Goal: Transaction & Acquisition: Purchase product/service

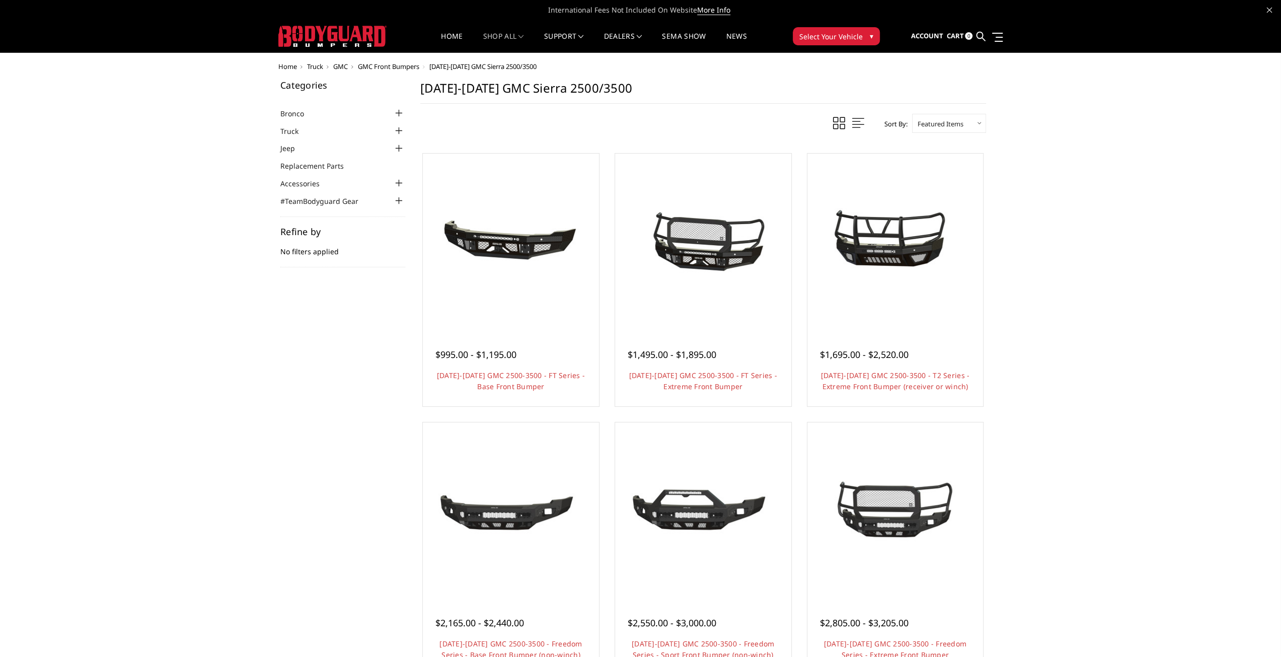
click at [393, 127] on div at bounding box center [399, 131] width 12 height 12
click at [395, 186] on div at bounding box center [399, 190] width 12 height 12
click at [397, 204] on div at bounding box center [399, 205] width 12 height 12
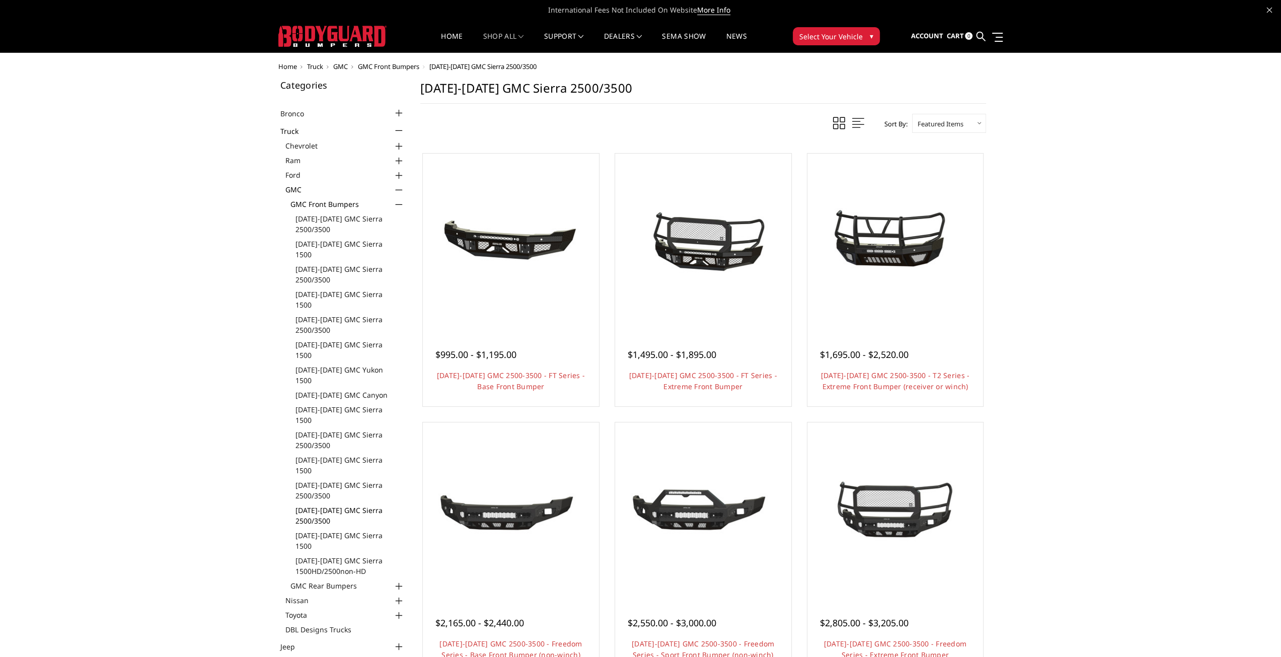
click at [321, 505] on link "[DATE]-[DATE] GMC Sierra 2500/3500" at bounding box center [350, 515] width 110 height 21
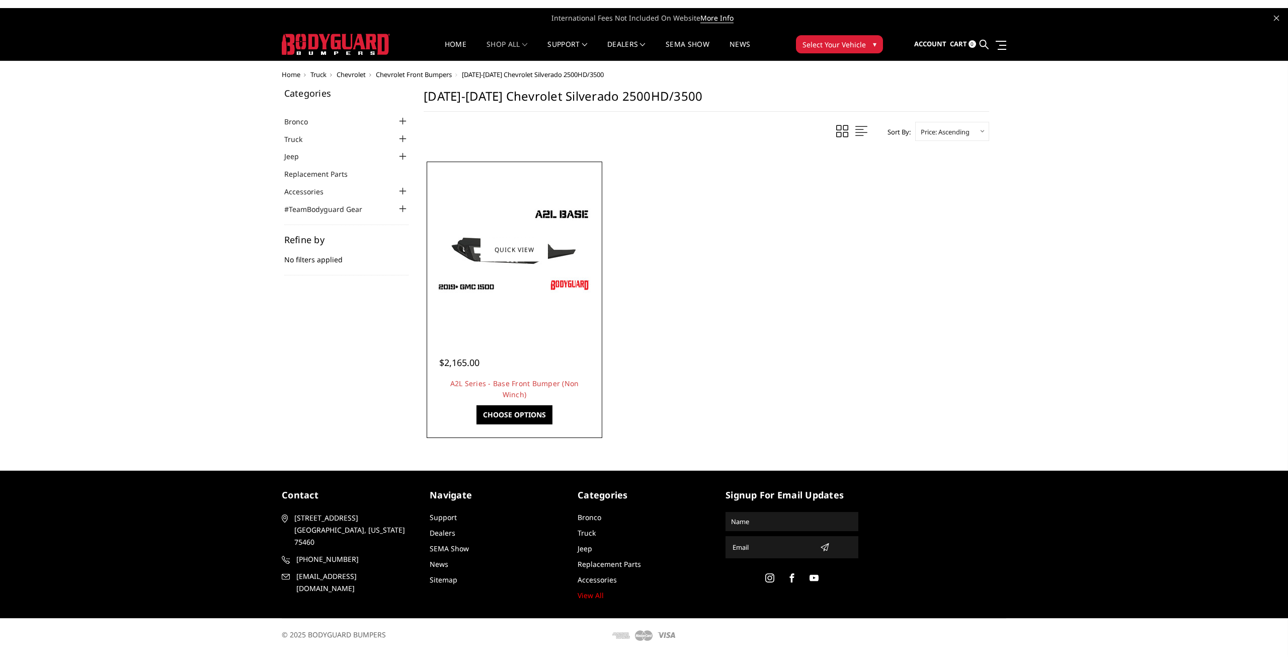
click at [516, 219] on img at bounding box center [514, 249] width 161 height 91
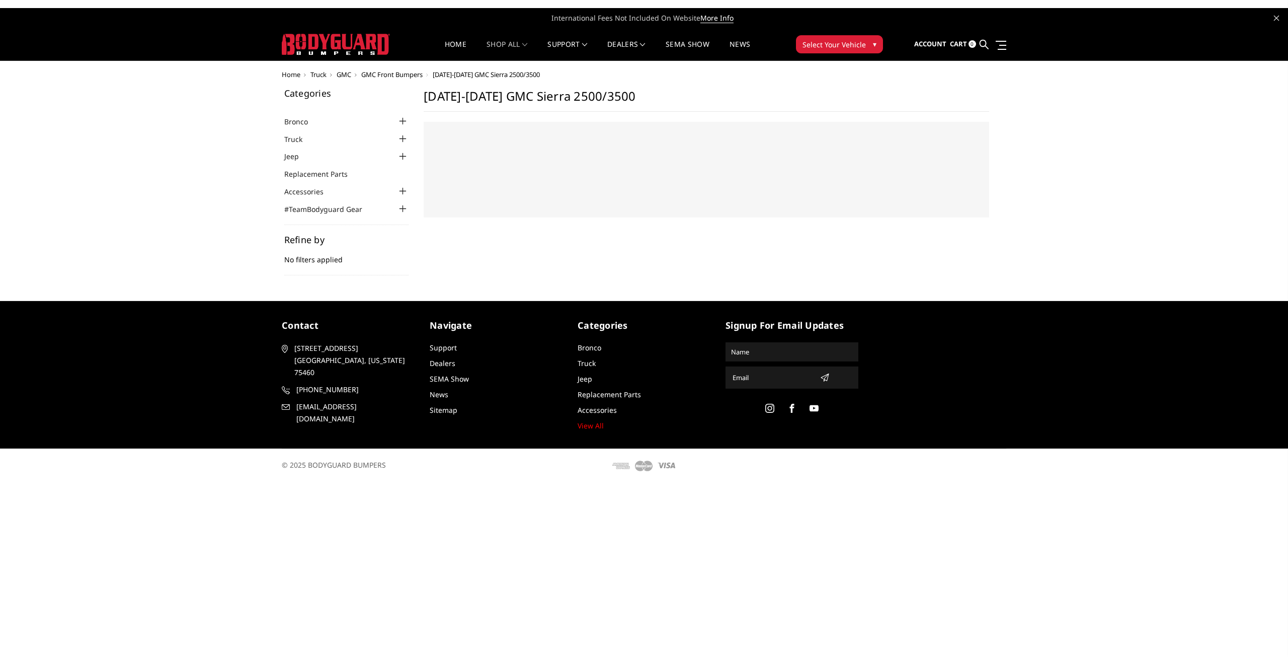
select select "US"
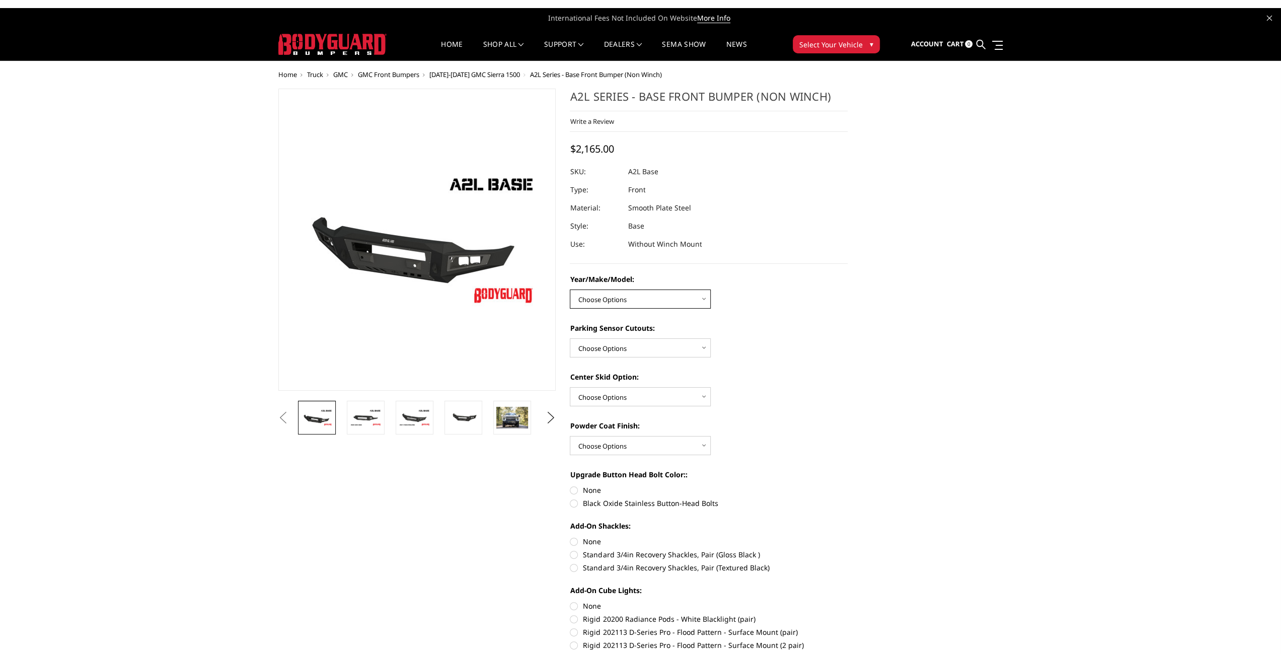
click at [683, 289] on select "Choose Options Chevrolet 15-19 2500/3500 Chevrolet 19-21 1500 Chevrolet 15-20 C…" at bounding box center [640, 298] width 141 height 19
